Goal: Information Seeking & Learning: Learn about a topic

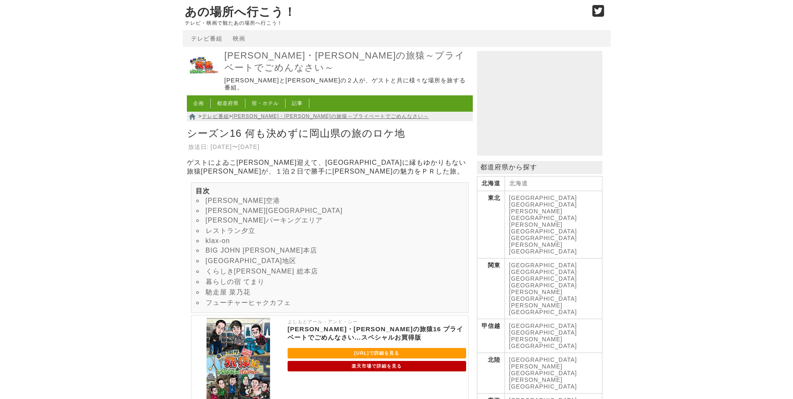
click at [254, 219] on link "[PERSON_NAME]パーキングエリア" at bounding box center [264, 219] width 117 height 7
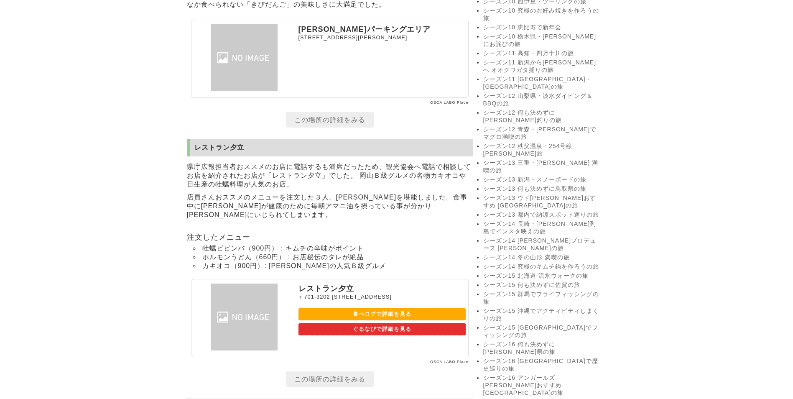
scroll to position [817, 0]
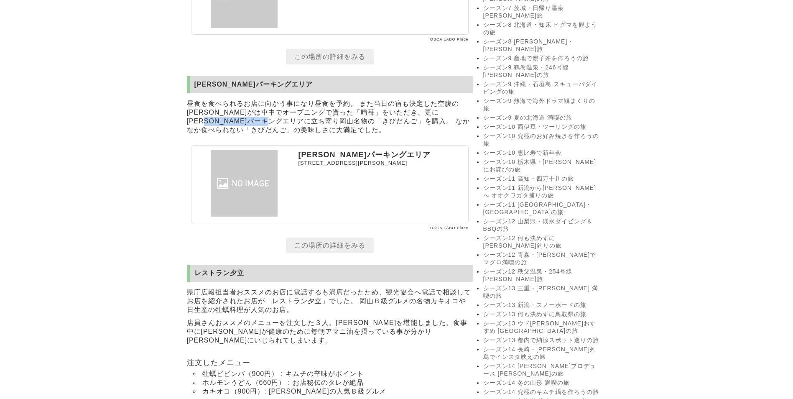
drag, startPoint x: 210, startPoint y: 133, endPoint x: 295, endPoint y: 137, distance: 84.5
click at [295, 137] on p "昼食を食べられるお店に向かう事になり昼食を予約。 また当日の宿も決定した空腹の[PERSON_NAME]がは車中でオープニングで貰った「晴苺」をいただき、更に…" at bounding box center [330, 116] width 286 height 39
drag, startPoint x: 295, startPoint y: 137, endPoint x: 285, endPoint y: 155, distance: 20.6
click at [285, 155] on section "瀬戸パーキングエリア 昼食を食べられるお店に向かう事になり昼食を予約。 また当日の宿も決定した空腹の一行がは車中でオープニングで貰った「晴苺」をいただき、更に…" at bounding box center [330, 163] width 286 height 174
click at [320, 253] on link "この場所の詳細をみる" at bounding box center [330, 244] width 88 height 15
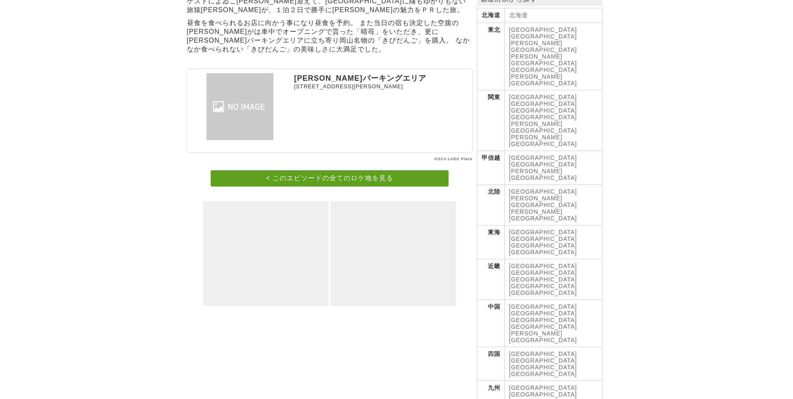
scroll to position [167, 0]
